Goal: Task Accomplishment & Management: Complete application form

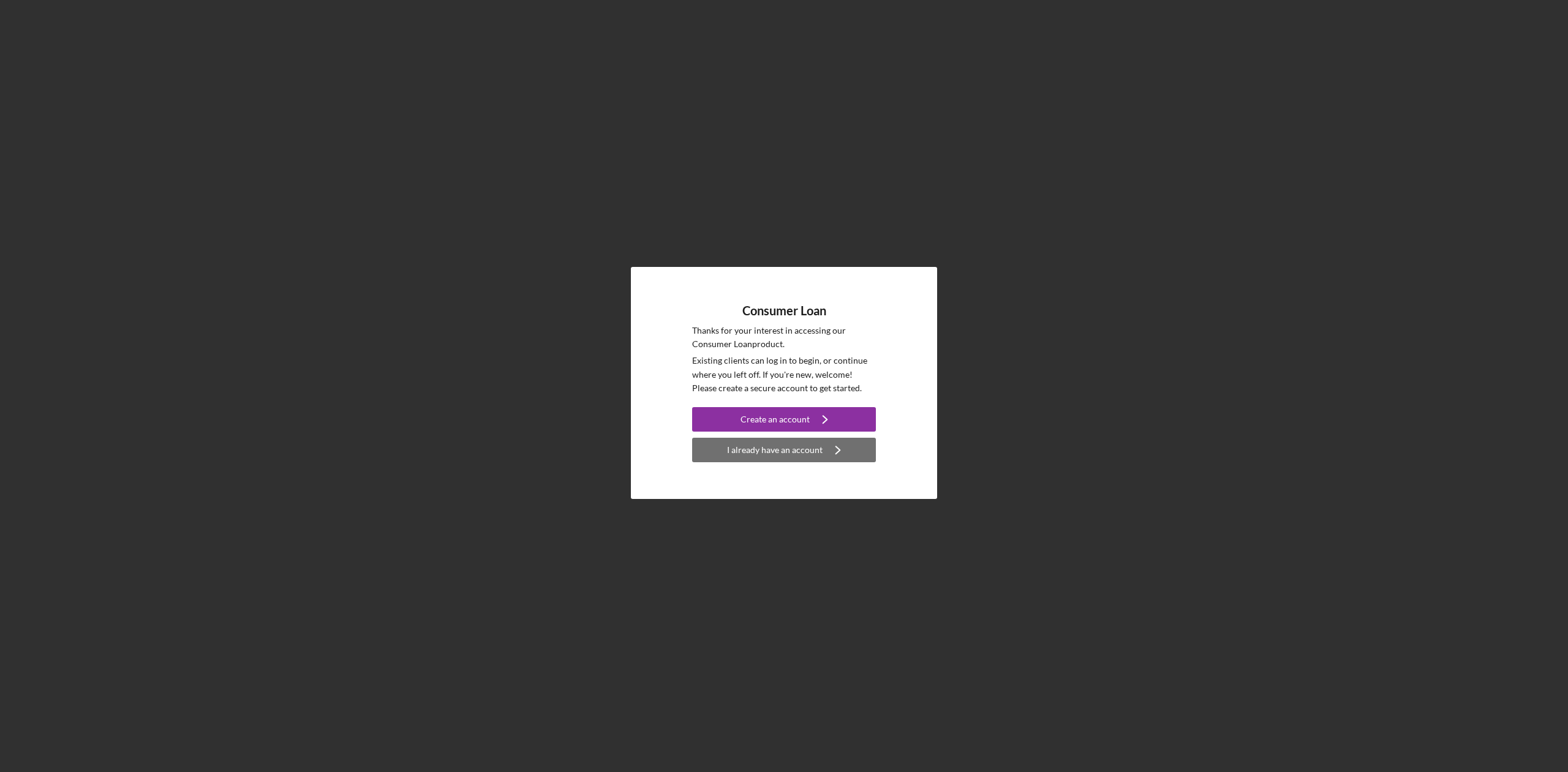
click at [752, 450] on div "I already have an account" at bounding box center [775, 450] width 96 height 25
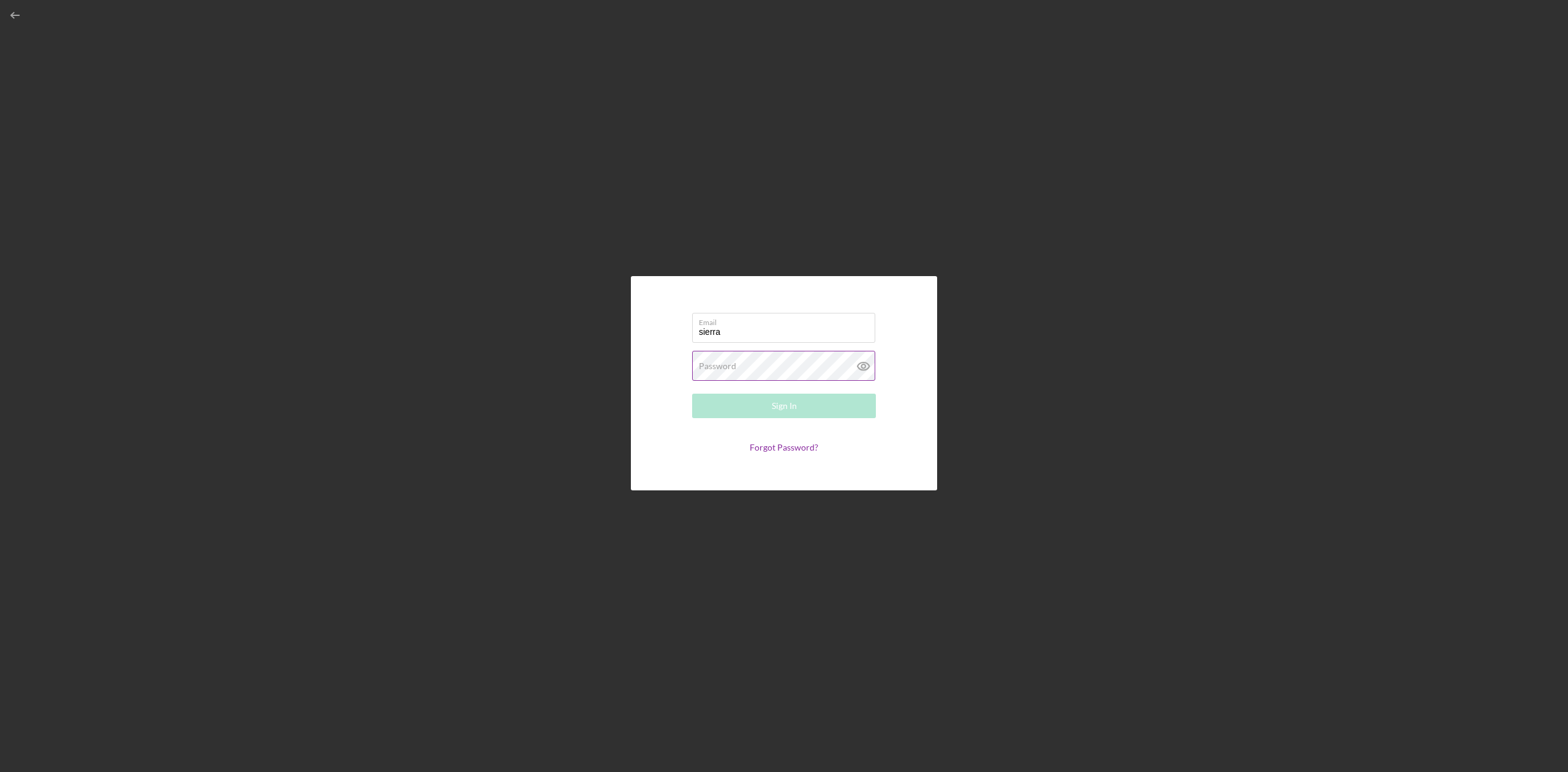
type input "[EMAIL_ADDRESS][US_STATE][DOMAIN_NAME]"
click at [692, 394] on button "Sign In" at bounding box center [784, 406] width 184 height 25
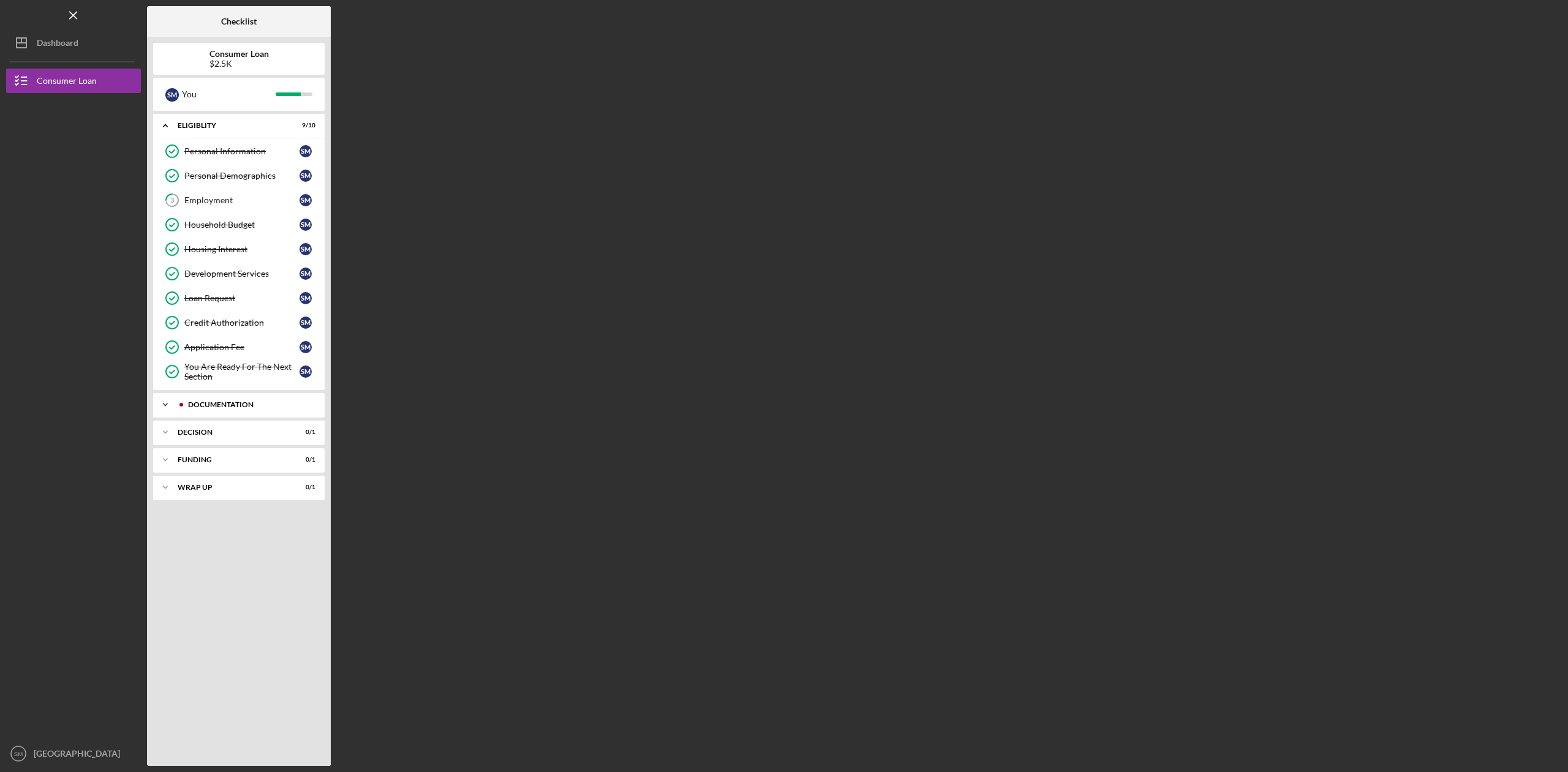
click at [190, 402] on div "Documentation" at bounding box center [249, 405] width 121 height 7
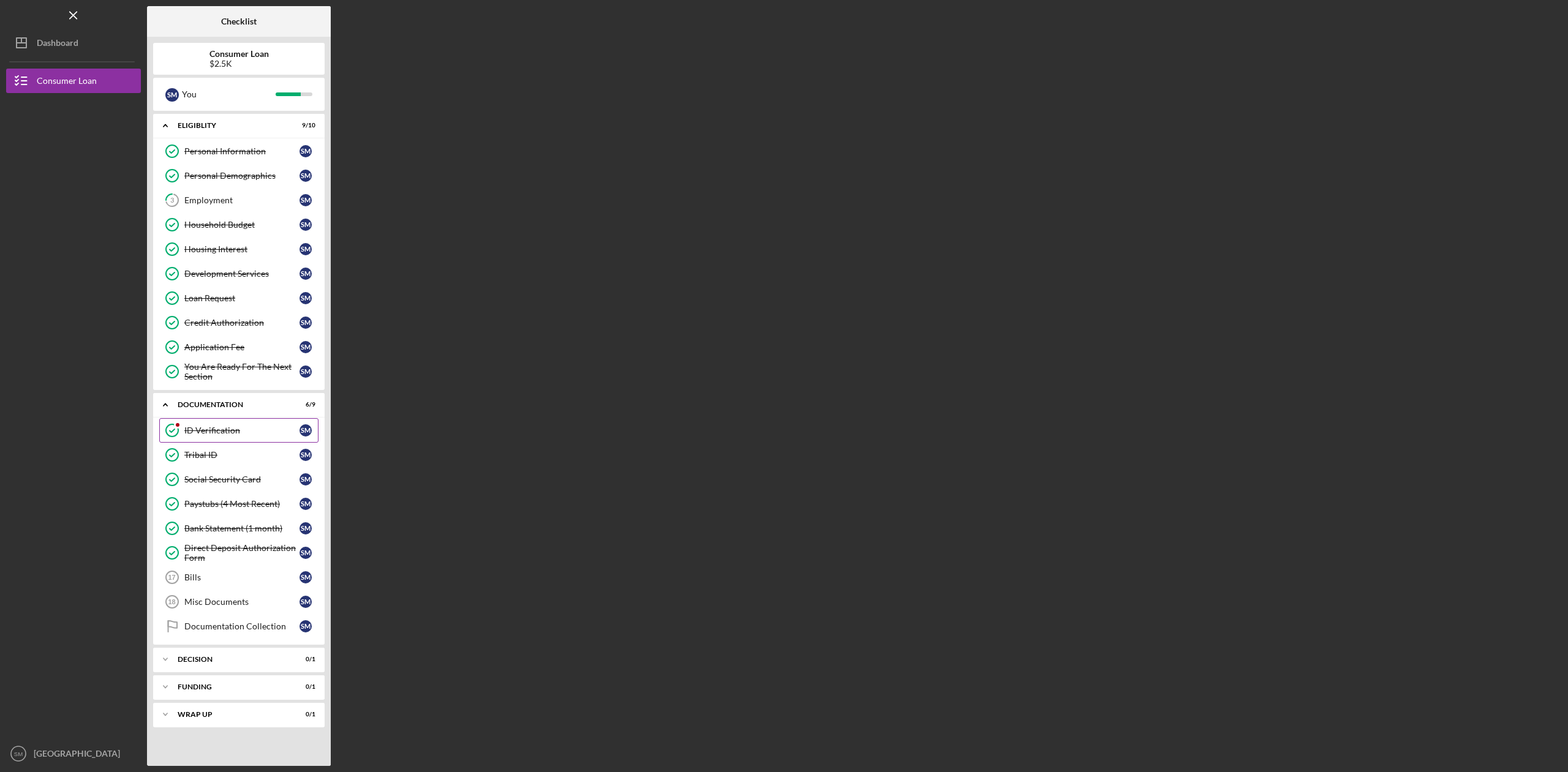
click at [240, 432] on div "ID Verification" at bounding box center [241, 431] width 115 height 10
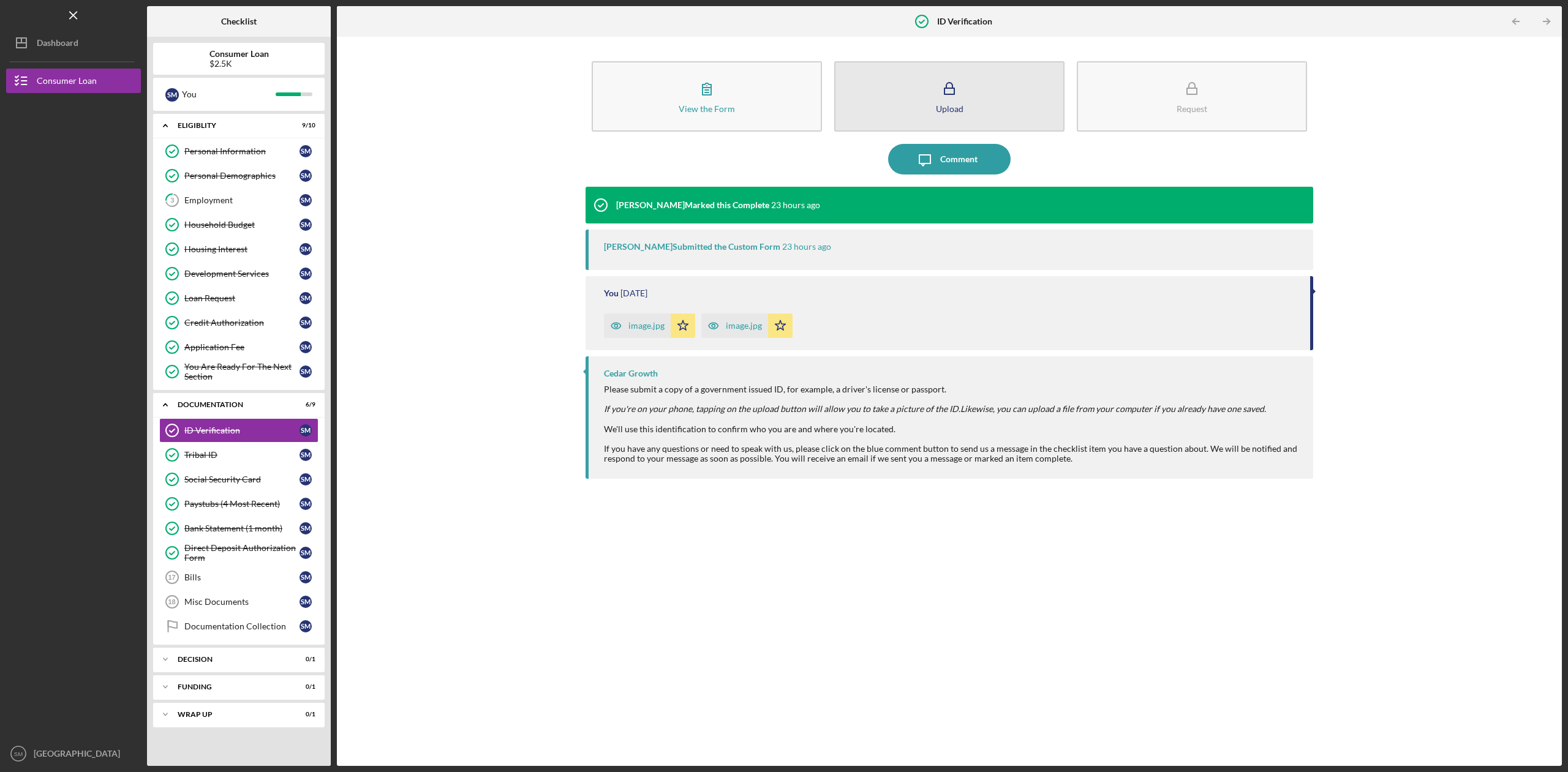
click at [942, 99] on icon "button" at bounding box center [949, 88] width 30 height 30
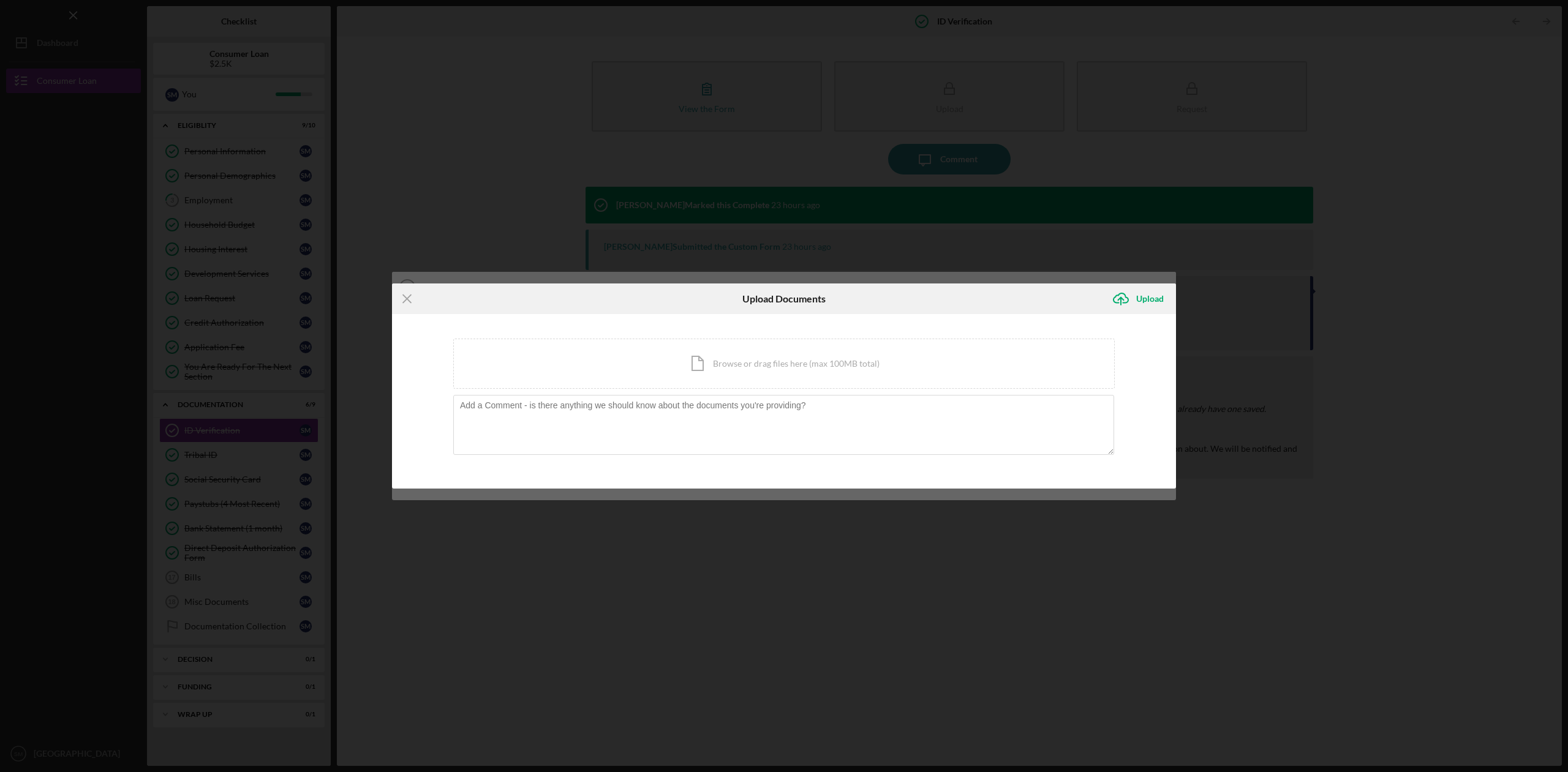
click at [1385, 299] on div "Icon/Menu Close Upload Documents Icon/Upload Upload You're uploading documents …" at bounding box center [784, 386] width 1568 height 772
click at [1527, 142] on div "Icon/Menu Close Upload Documents Icon/Upload Upload You're uploading documents …" at bounding box center [784, 386] width 1568 height 772
click at [1313, 158] on div "Icon/Menu Close Upload Documents Icon/Upload Upload You're uploading documents …" at bounding box center [784, 386] width 1568 height 772
click at [408, 300] on line at bounding box center [407, 298] width 8 height 8
